Goal: Transaction & Acquisition: Purchase product/service

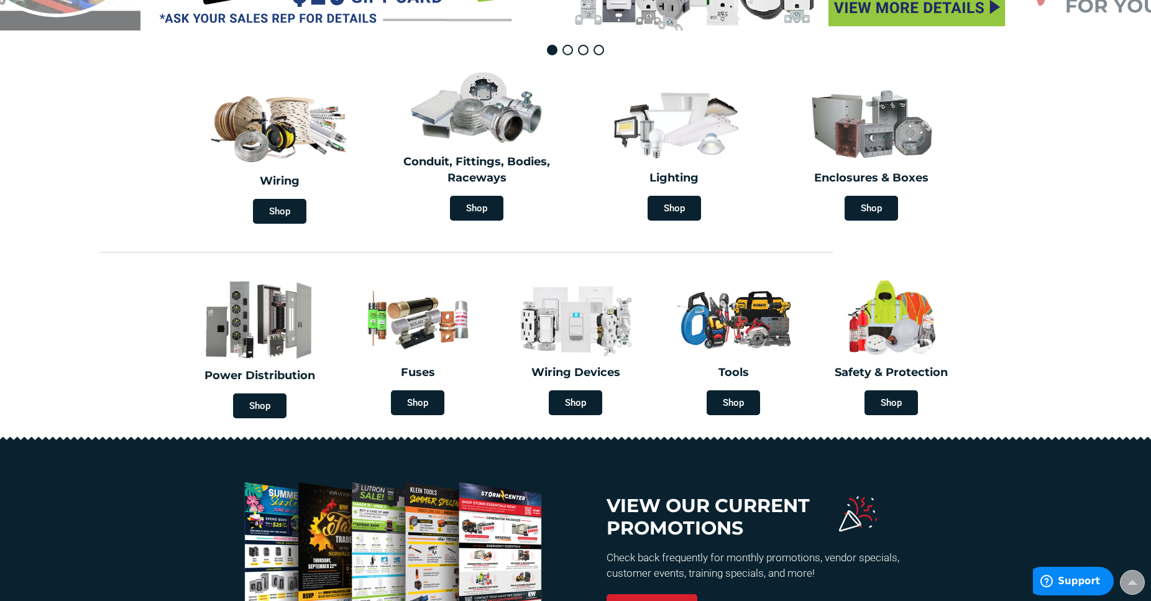
scroll to position [254, 0]
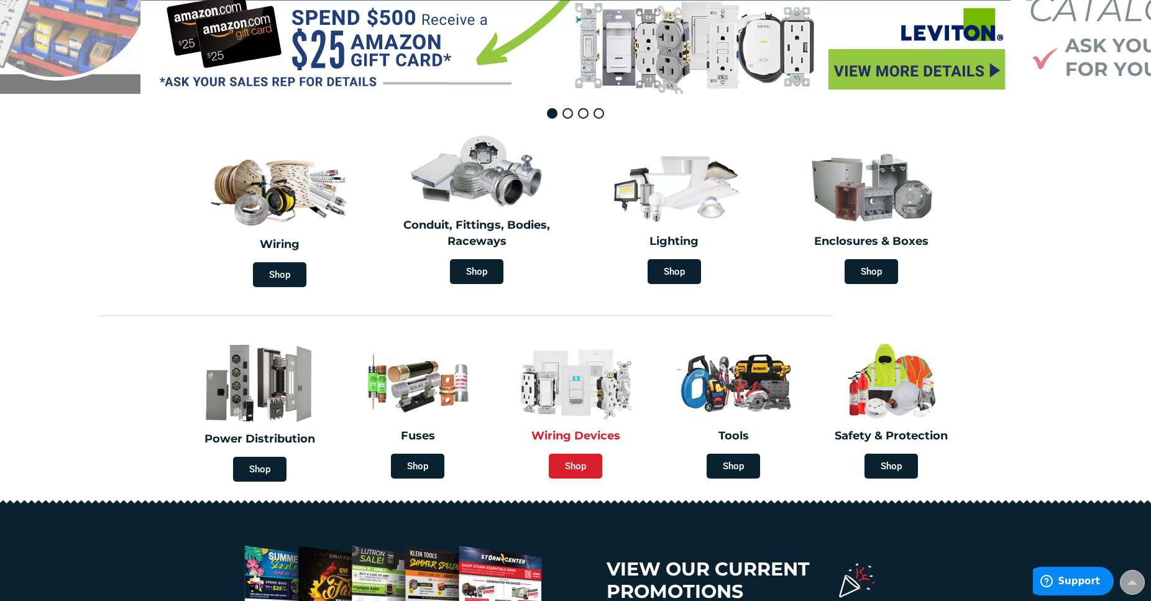
click at [576, 465] on span "Shop" at bounding box center [575, 466] width 53 height 25
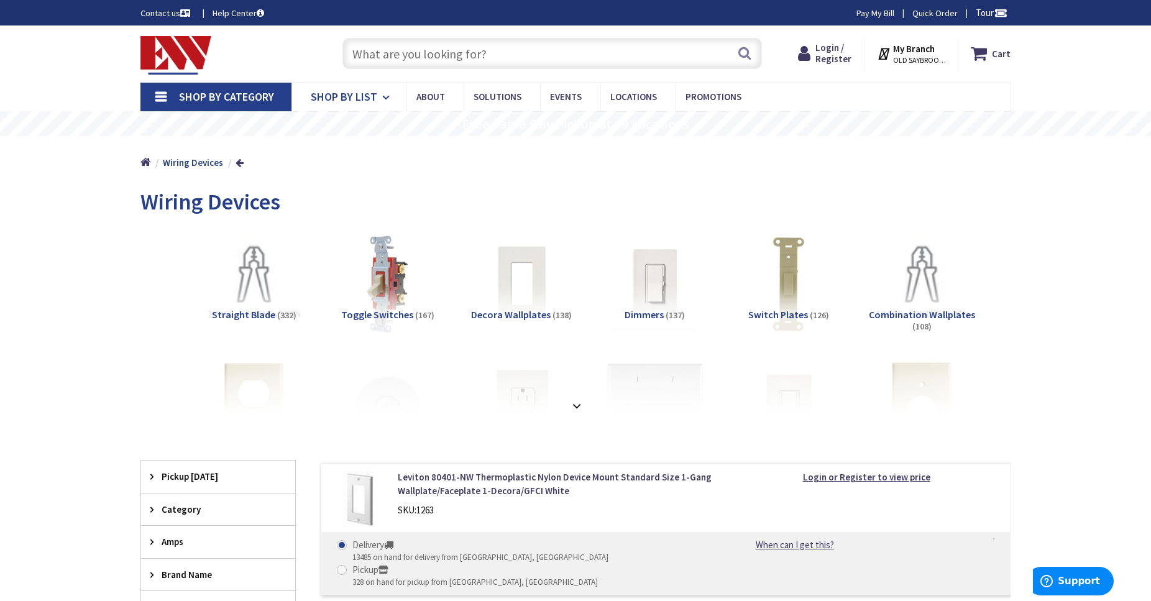
click at [366, 96] on span "Shop By List" at bounding box center [344, 97] width 67 height 14
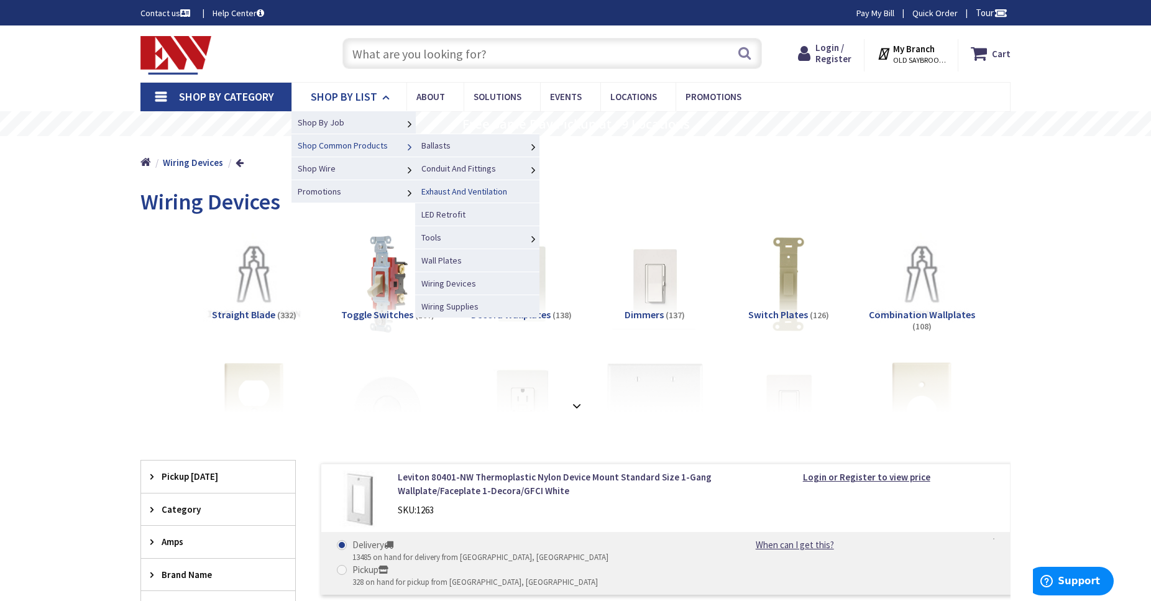
scroll to position [63, 0]
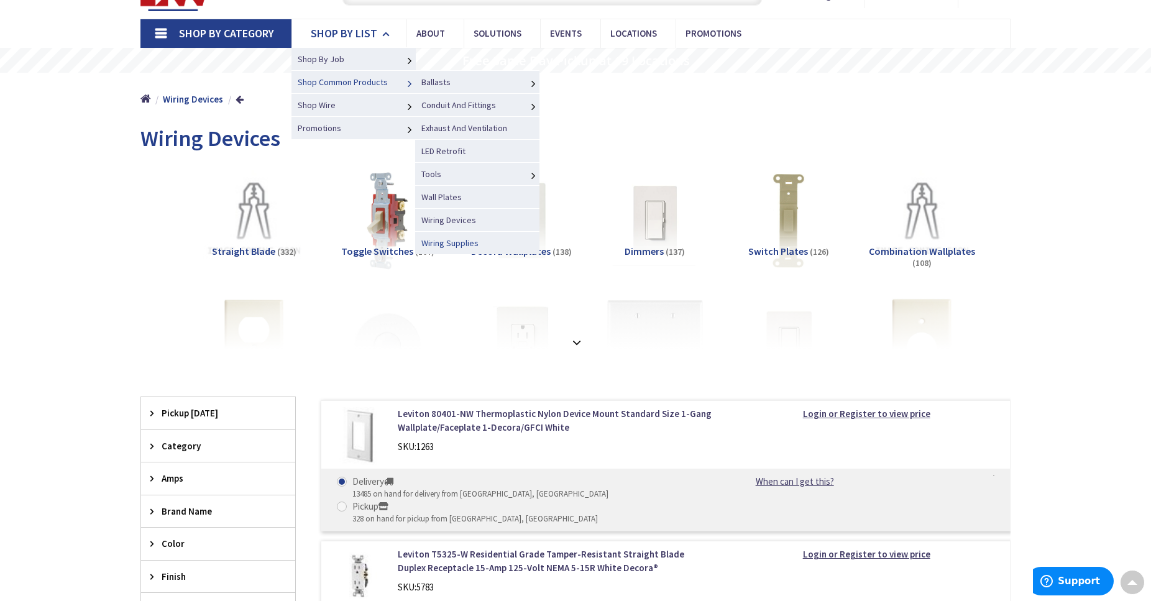
click at [452, 244] on span "Wiring Supplies" at bounding box center [449, 242] width 57 height 11
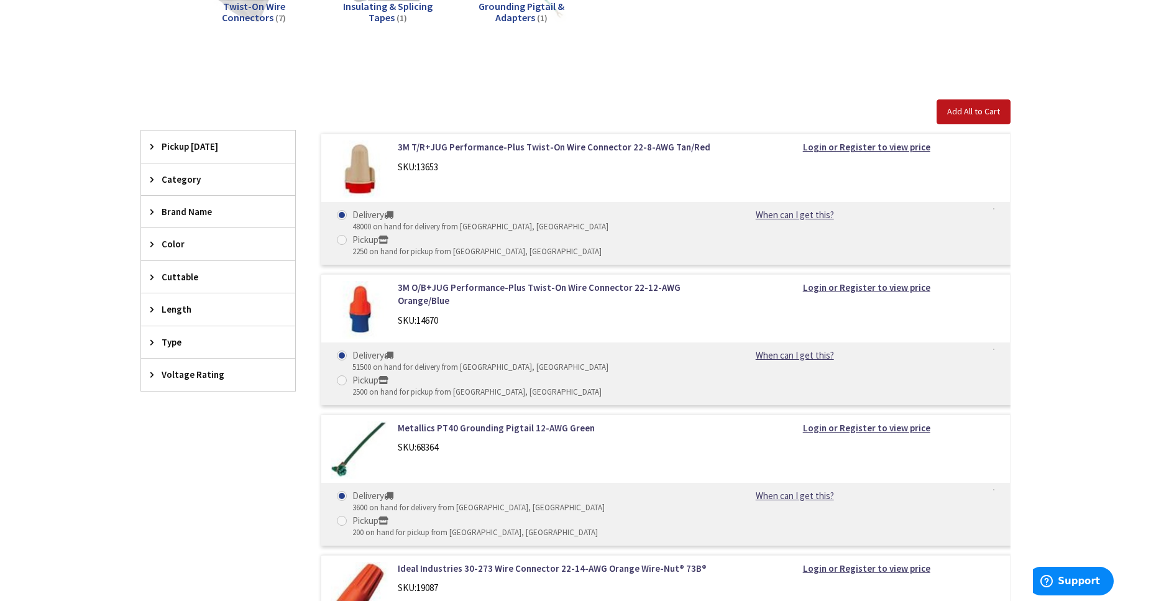
scroll to position [317, 0]
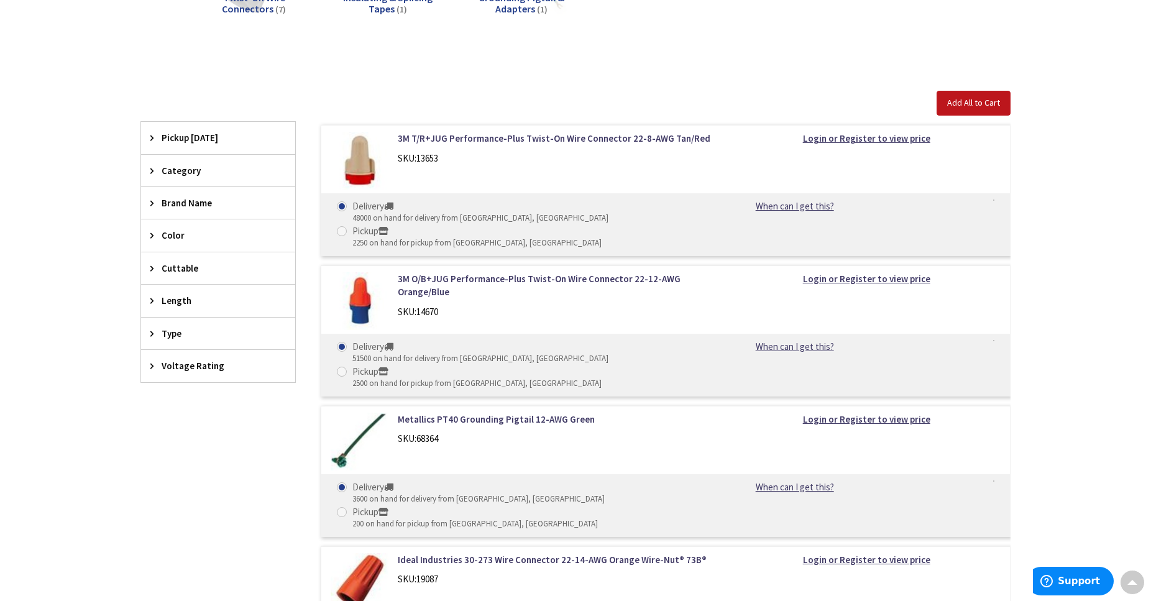
click at [190, 210] on div "Brand Name" at bounding box center [218, 203] width 154 height 32
click at [199, 205] on span "Brand Name" at bounding box center [212, 202] width 101 height 13
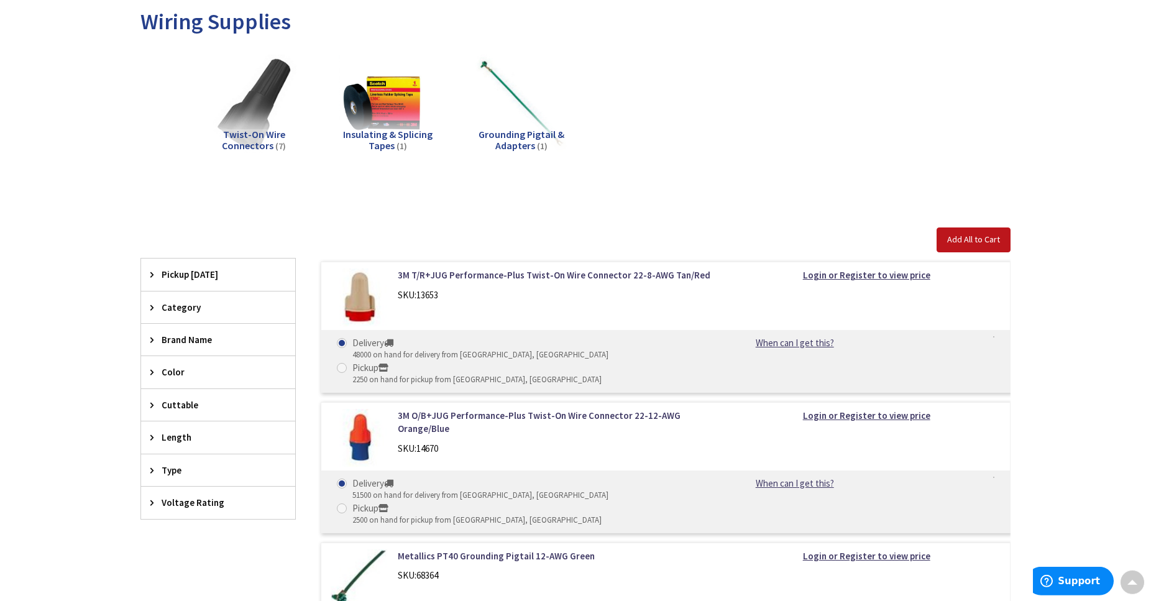
scroll to position [0, 0]
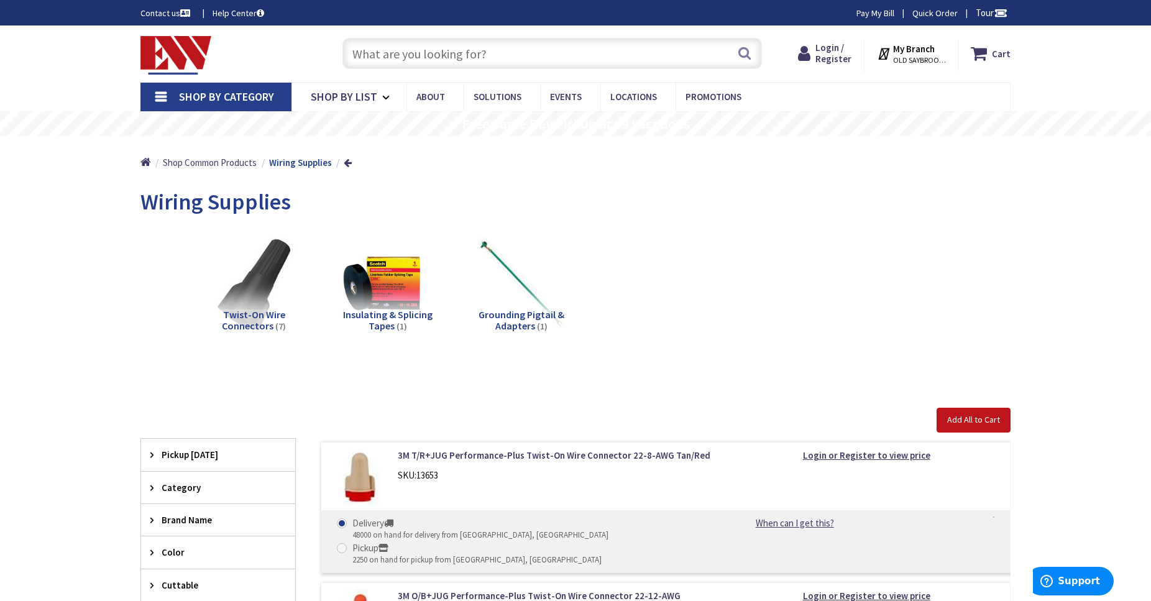
click at [182, 96] on span "Shop By Category" at bounding box center [226, 97] width 95 height 14
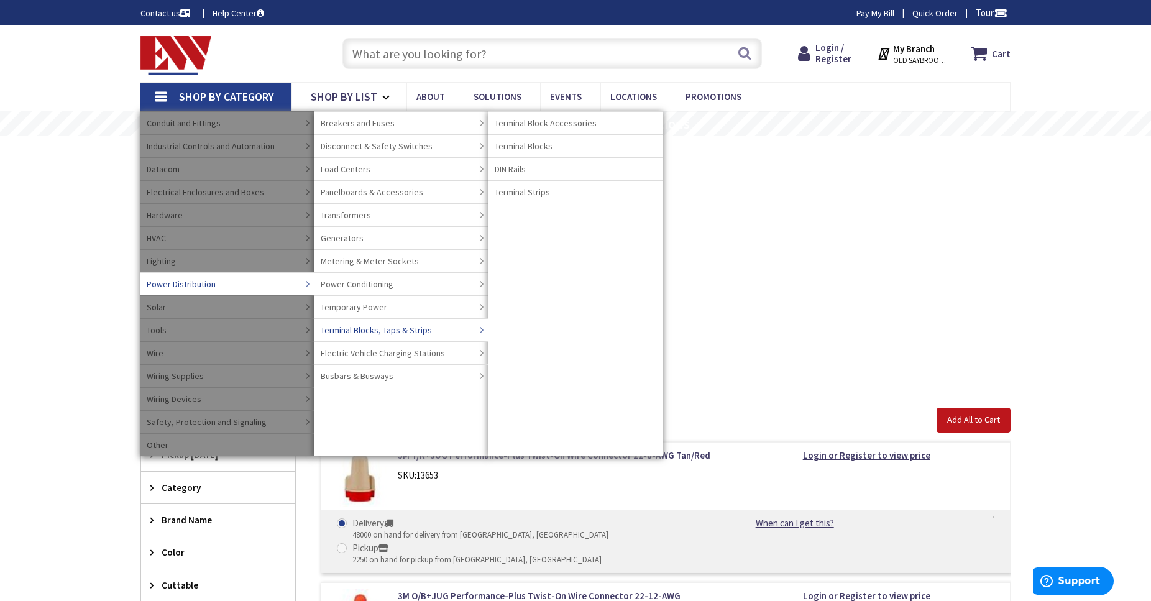
click at [404, 330] on span "Terminal Blocks, Taps & Strips" at bounding box center [376, 330] width 111 height 12
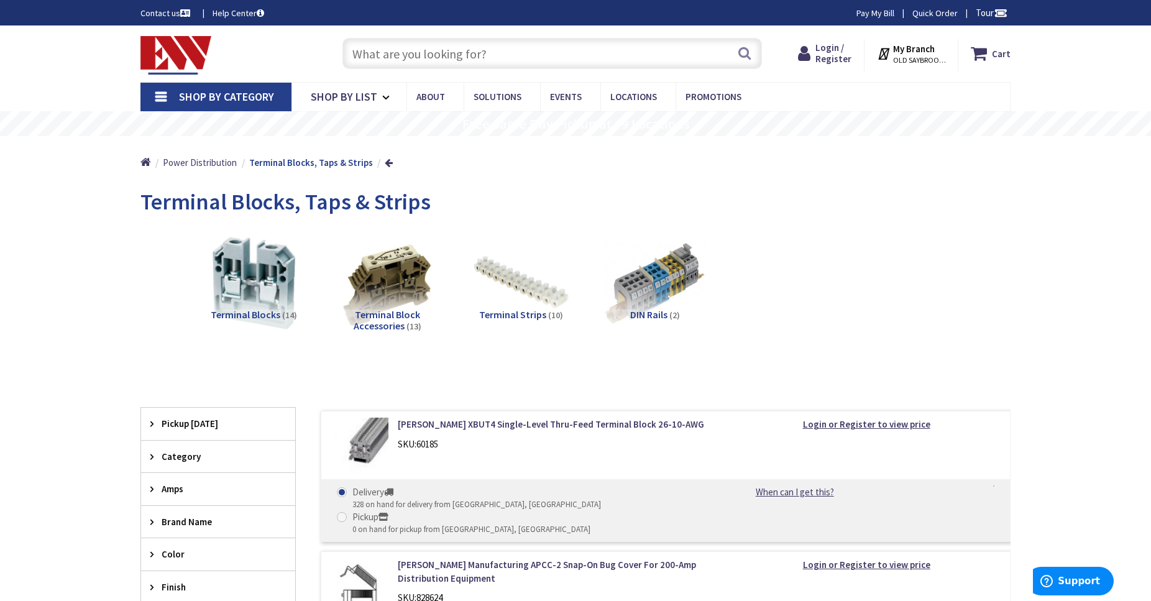
click at [387, 46] on input "text" at bounding box center [553, 53] width 420 height 31
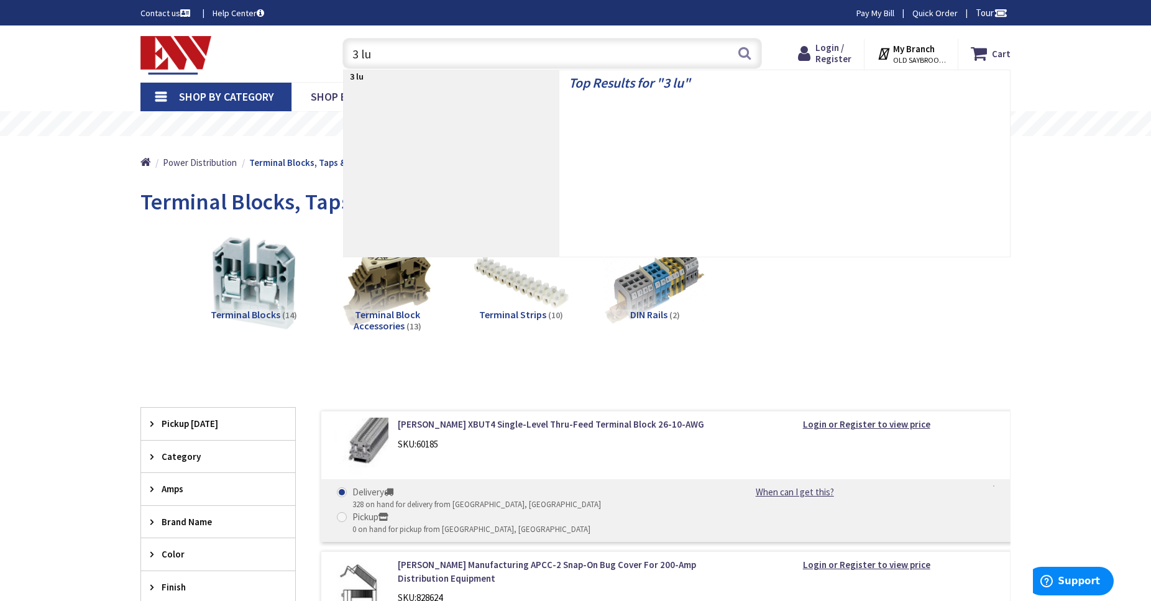
type input "3 lug"
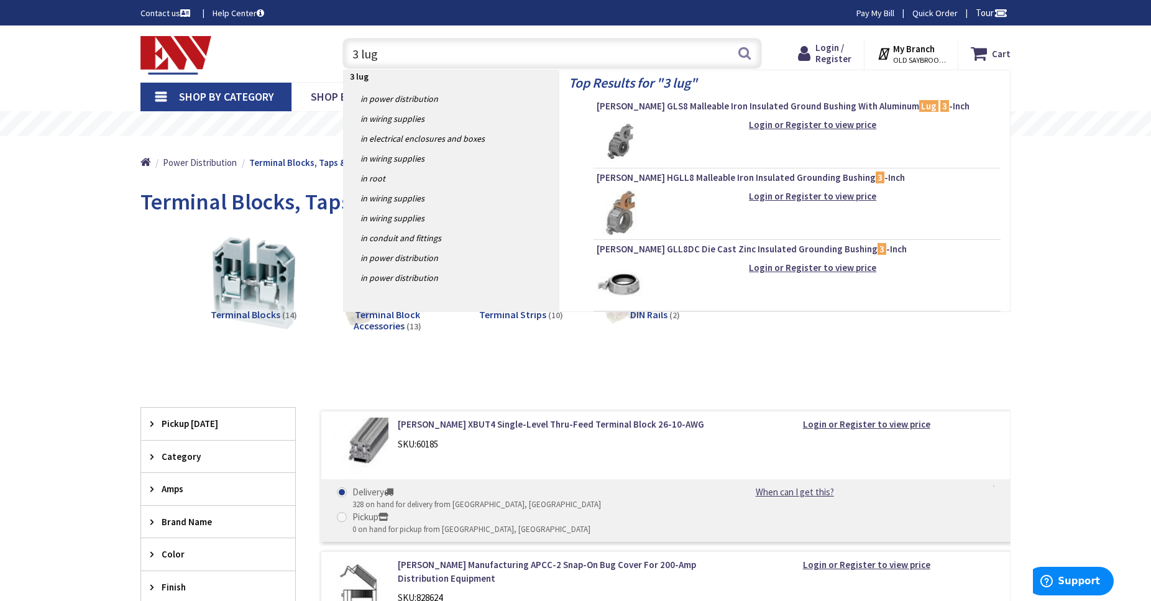
drag, startPoint x: 369, startPoint y: 61, endPoint x: 301, endPoint y: 60, distance: 67.1
click at [343, 60] on input "3 lug" at bounding box center [553, 53] width 420 height 31
click at [525, 58] on input "3 lug" at bounding box center [553, 53] width 420 height 31
drag, startPoint x: 454, startPoint y: 53, endPoint x: 329, endPoint y: 55, distance: 125.0
click at [343, 55] on input "3 lug" at bounding box center [553, 53] width 420 height 31
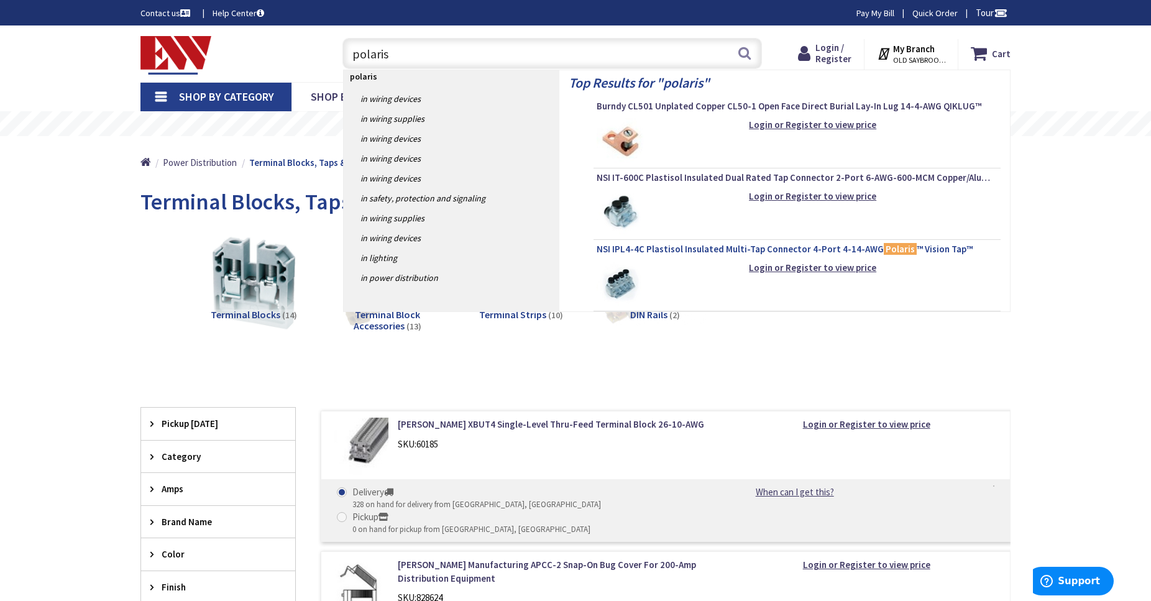
type input "polaris"
click at [714, 249] on span "NSI IPL4-4C Plastisol Insulated Multi-Tap Connector 4-Port 4-14-AWG Polaris ™ V…" at bounding box center [797, 249] width 401 height 12
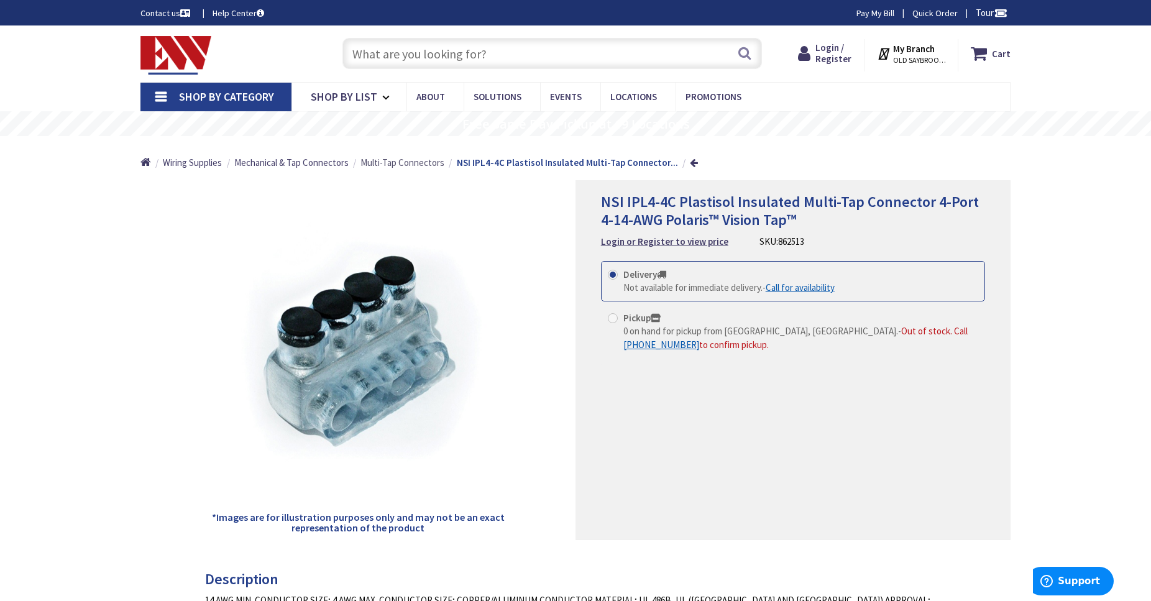
click at [412, 160] on span "Multi-Tap Connectors" at bounding box center [403, 163] width 84 height 12
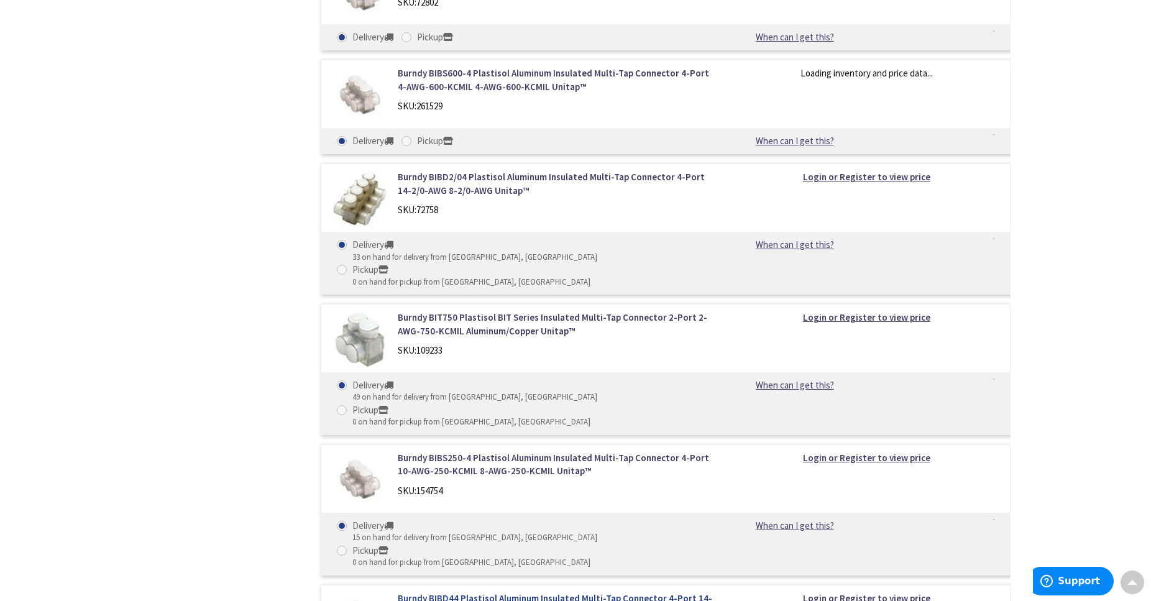
scroll to position [3614, 0]
